Goal: Task Accomplishment & Management: Manage account settings

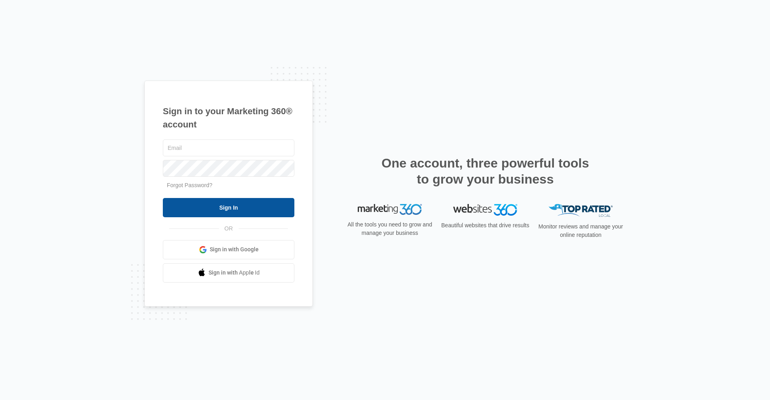
type input "[EMAIL_ADDRESS][DOMAIN_NAME]"
click at [241, 203] on input "Sign In" at bounding box center [229, 207] width 132 height 19
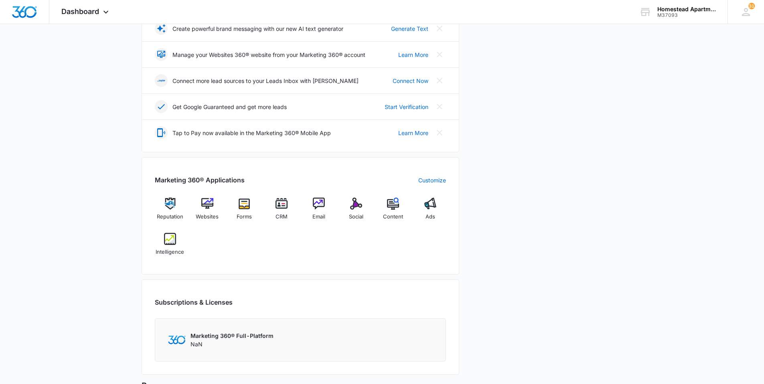
scroll to position [200, 0]
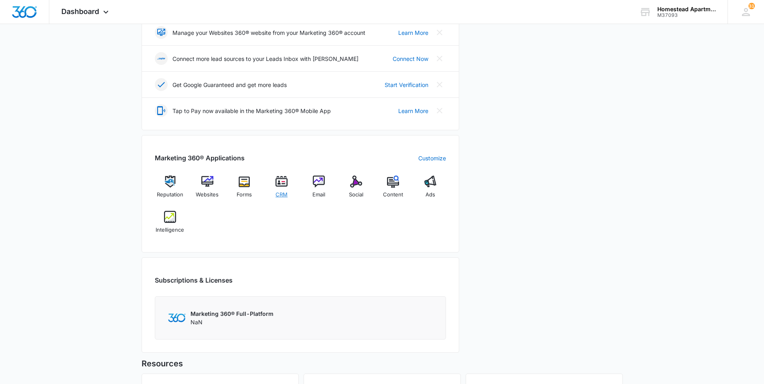
click at [284, 182] on img at bounding box center [281, 182] width 12 height 12
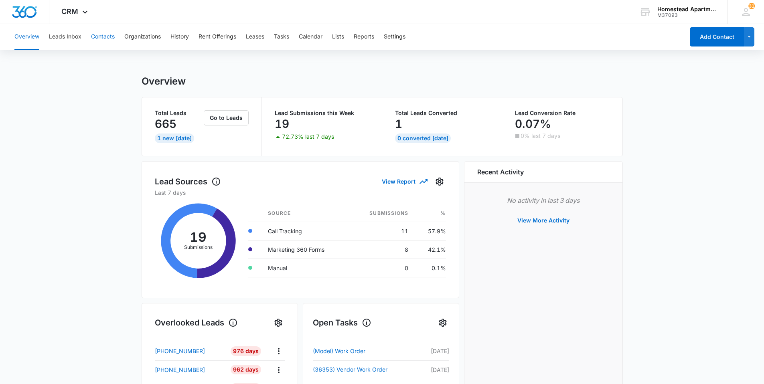
click at [105, 36] on button "Contacts" at bounding box center [103, 37] width 24 height 26
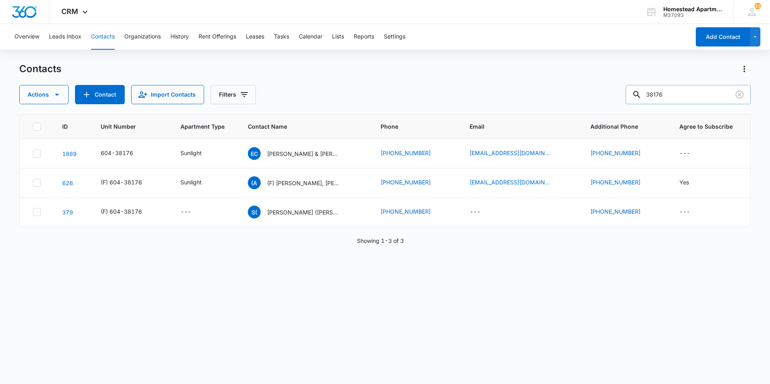
click at [685, 97] on input "38176" at bounding box center [688, 94] width 125 height 19
type input "3"
type input "[PERSON_NAME]"
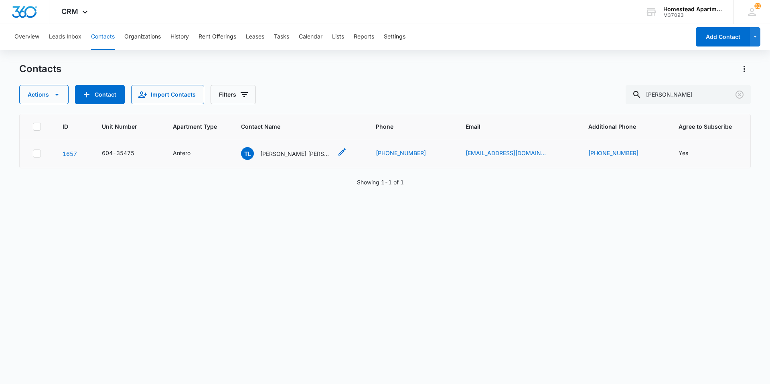
click at [287, 156] on p "[PERSON_NAME] [PERSON_NAME] De [PERSON_NAME] & [PERSON_NAME]" at bounding box center [296, 154] width 72 height 8
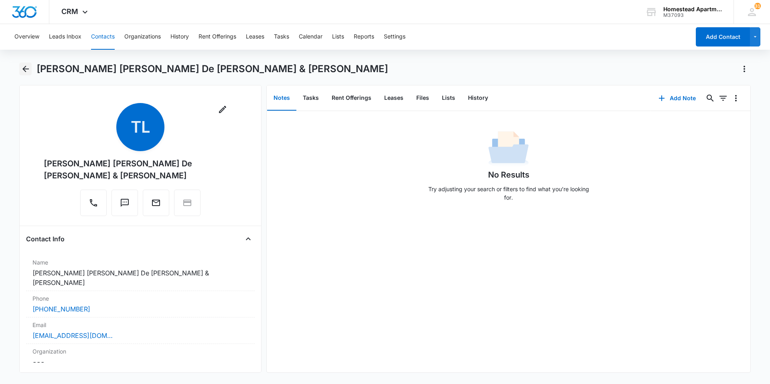
click at [27, 67] on icon "Back" at bounding box center [26, 69] width 10 height 10
